Goal: Navigation & Orientation: Find specific page/section

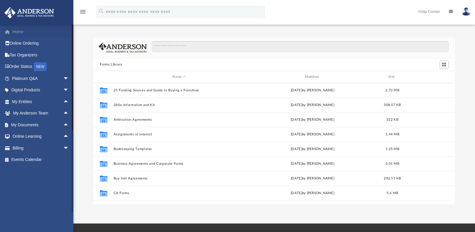
scroll to position [129, 357]
click at [14, 32] on link "Home" at bounding box center [41, 32] width 74 height 12
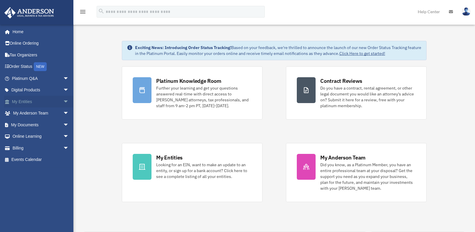
click at [63, 102] on span "arrow_drop_down" at bounding box center [69, 102] width 12 height 12
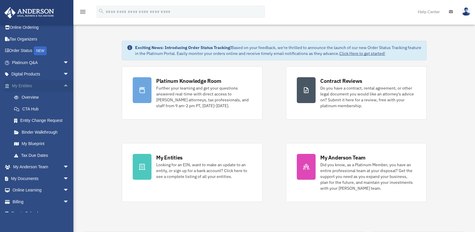
scroll to position [24, 0]
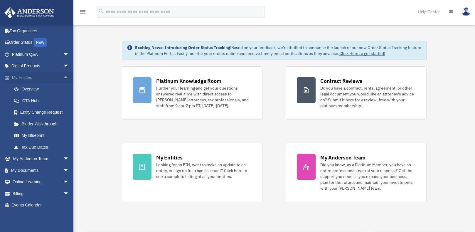
click at [63, 76] on span "arrow_drop_up" at bounding box center [69, 78] width 12 height 12
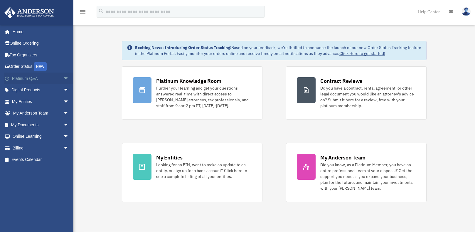
click at [63, 78] on span "arrow_drop_down" at bounding box center [69, 78] width 12 height 12
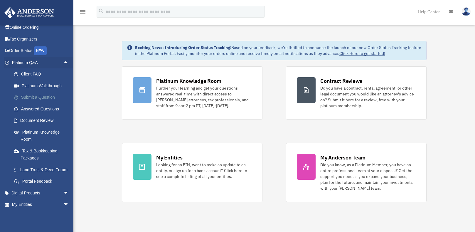
scroll to position [29, 0]
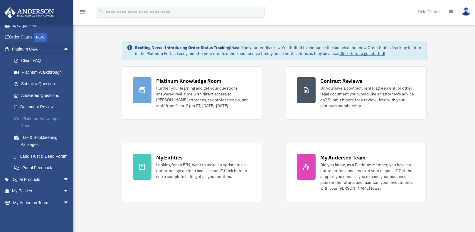
click at [41, 119] on link "Platinum Knowledge Room" at bounding box center [43, 122] width 70 height 19
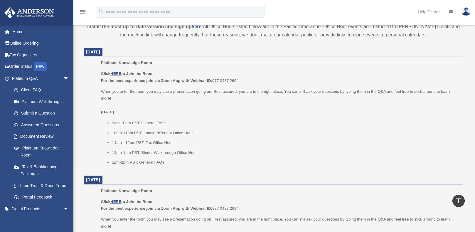
scroll to position [293, 0]
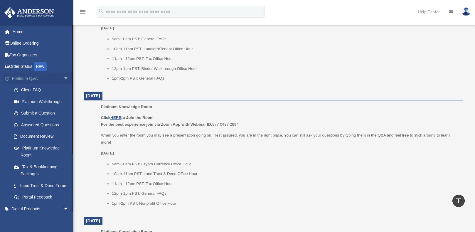
click at [63, 79] on span "arrow_drop_down" at bounding box center [69, 78] width 12 height 12
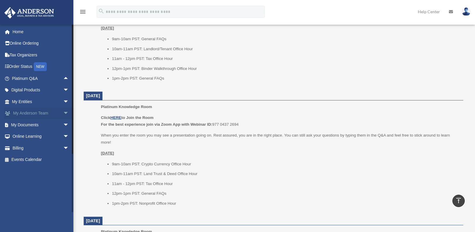
click at [23, 114] on link "My Anderson Team arrow_drop_down" at bounding box center [41, 113] width 74 height 12
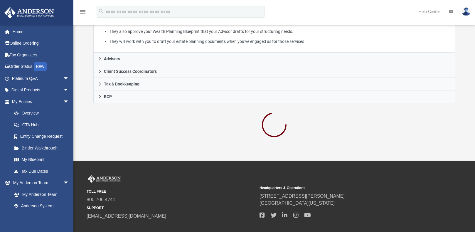
scroll to position [147, 0]
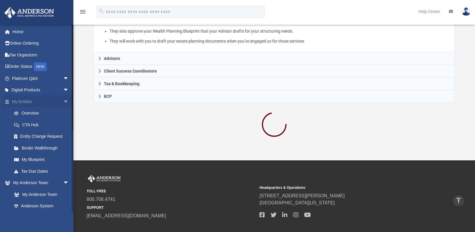
click at [63, 102] on span "arrow_drop_down" at bounding box center [69, 102] width 12 height 12
click at [63, 112] on span "arrow_drop_down" at bounding box center [69, 113] width 12 height 12
click at [39, 112] on link "My Anderson Team arrow_drop_up" at bounding box center [41, 113] width 74 height 12
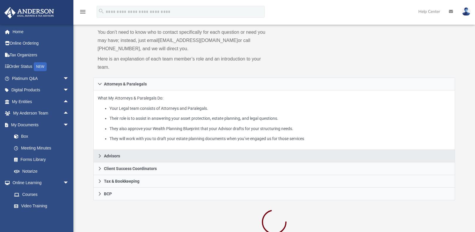
scroll to position [0, 0]
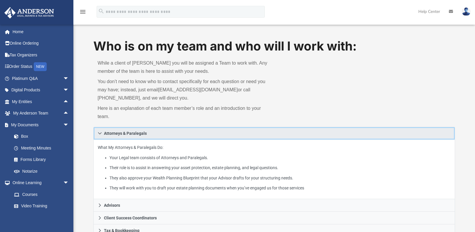
click at [108, 134] on span "Attorneys & Paralegals" at bounding box center [125, 133] width 43 height 4
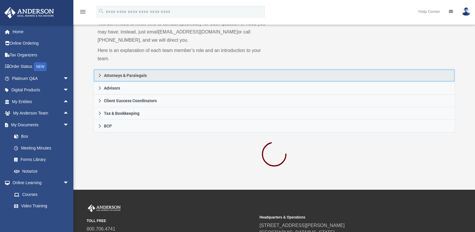
scroll to position [59, 0]
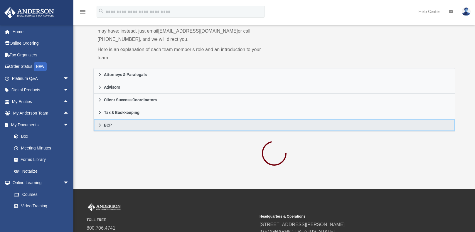
click at [108, 128] on link "BCP" at bounding box center [273, 125] width 361 height 13
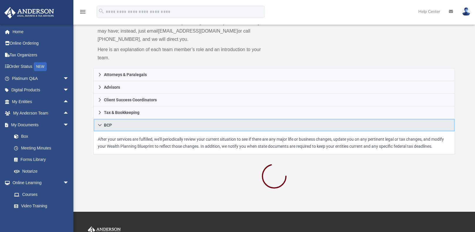
click at [108, 128] on link "BCP" at bounding box center [273, 125] width 361 height 13
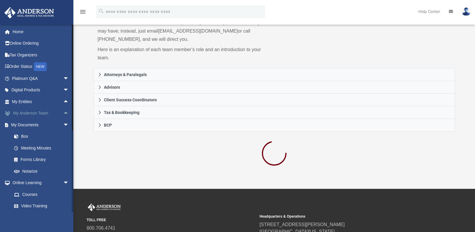
click at [63, 112] on span "arrow_drop_up" at bounding box center [69, 113] width 12 height 12
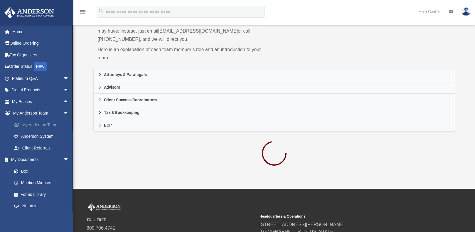
click at [51, 122] on link "My Anderson Team" at bounding box center [43, 125] width 70 height 12
click at [36, 112] on link "My Anderson Team arrow_drop_down" at bounding box center [41, 113] width 74 height 12
click at [63, 112] on span "arrow_drop_down" at bounding box center [69, 113] width 12 height 12
click at [24, 138] on link "Box" at bounding box center [43, 137] width 70 height 12
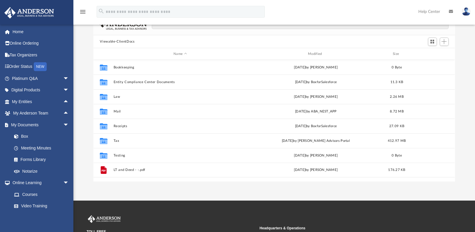
scroll to position [29, 0]
